Goal: Information Seeking & Learning: Understand process/instructions

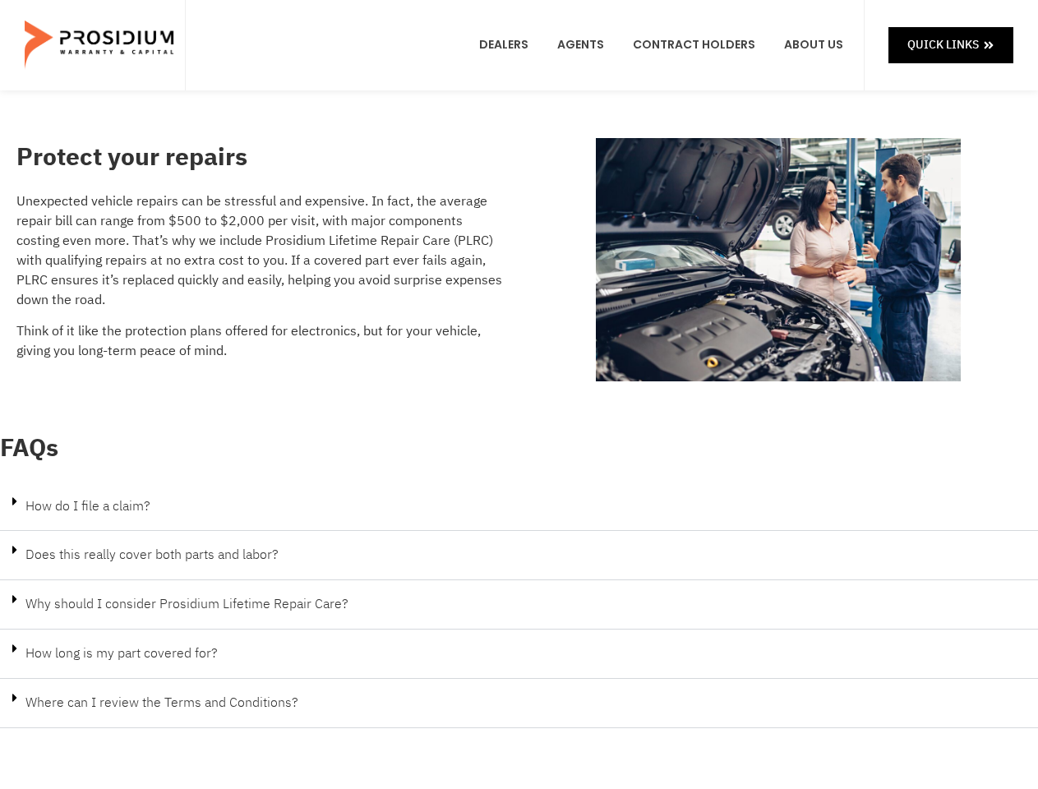
click at [519, 394] on div "Protect your repairs Unexpected vehicle repairs can be stressful and expensive.…" at bounding box center [518, 260] width 1021 height 276
click at [519, 507] on div "How do I file a claim?" at bounding box center [519, 506] width 1038 height 49
click at [87, 506] on link "How do I file a claim?" at bounding box center [87, 506] width 125 height 20
click at [519, 555] on div "Does this really cover both parts and labor?" at bounding box center [519, 555] width 1038 height 49
click at [150, 555] on link "Does this really cover both parts and labor?" at bounding box center [151, 555] width 253 height 20
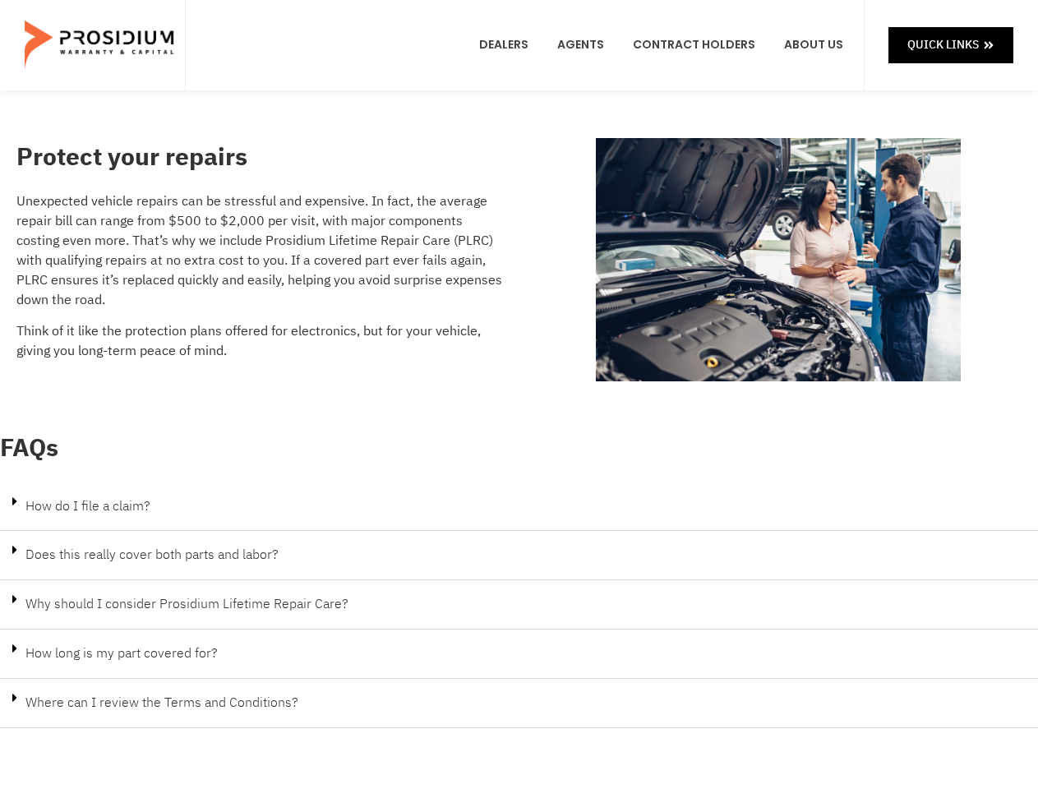
click at [519, 605] on div "Why should I consider Prosidium Lifetime Repair Care?" at bounding box center [519, 604] width 1038 height 49
click at [184, 604] on link "Why should I consider Prosidium Lifetime Repair Care?" at bounding box center [186, 604] width 323 height 20
click at [519, 654] on div "How long is my part covered for?" at bounding box center [519, 653] width 1038 height 49
click at [120, 653] on link "How long is my part covered for?" at bounding box center [121, 653] width 192 height 20
click at [519, 703] on div "Where can I review the Terms and Conditions?" at bounding box center [519, 703] width 1038 height 49
